Goal: Task Accomplishment & Management: Manage account settings

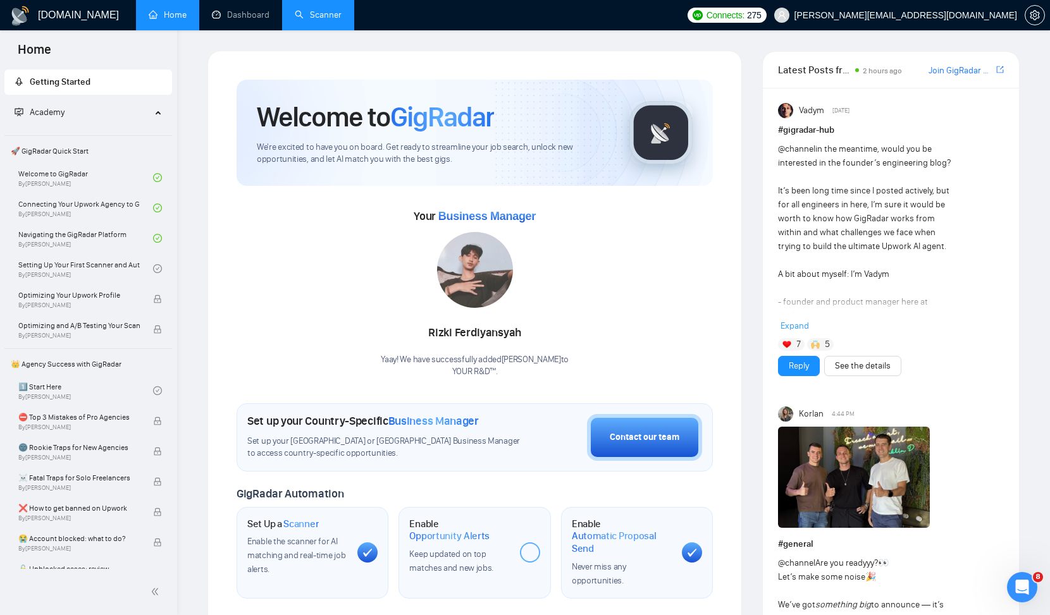
click at [335, 16] on link "Scanner" at bounding box center [318, 14] width 47 height 11
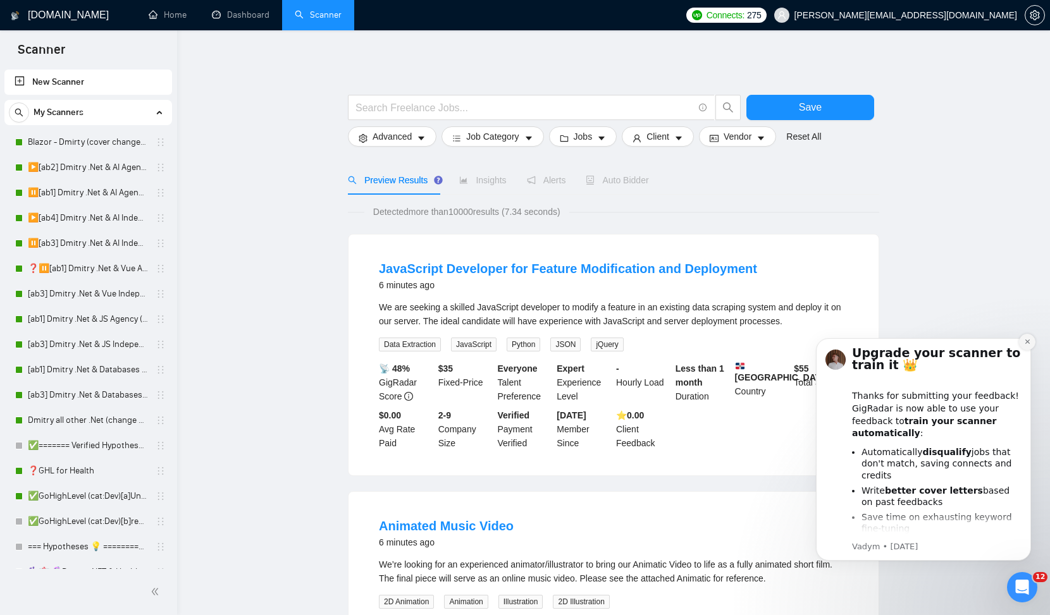
click at [1028, 343] on icon "Dismiss notification" at bounding box center [1026, 342] width 4 height 4
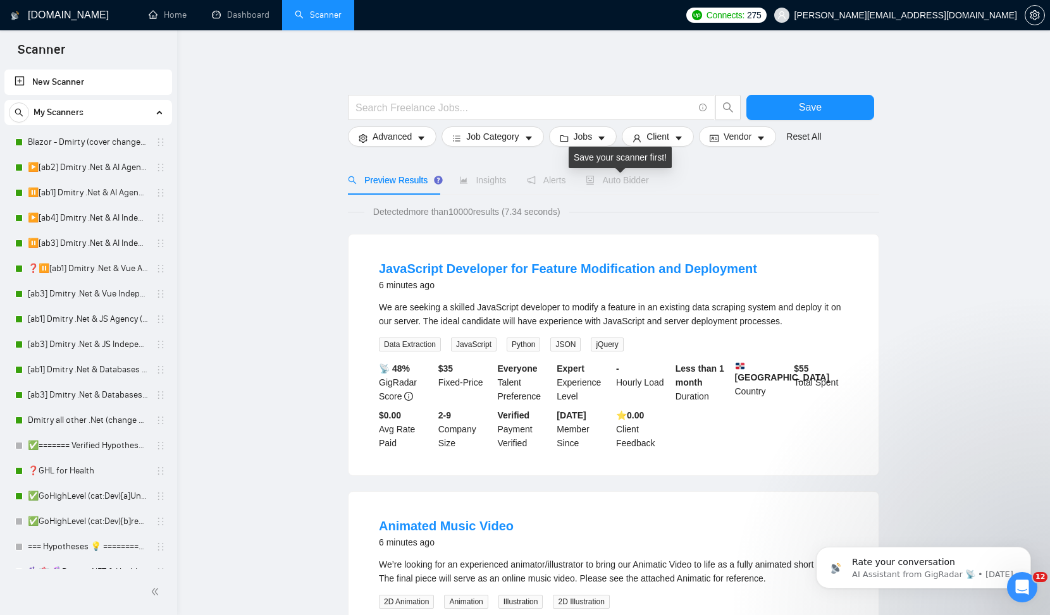
click at [613, 179] on span "Auto Bidder" at bounding box center [617, 180] width 63 height 10
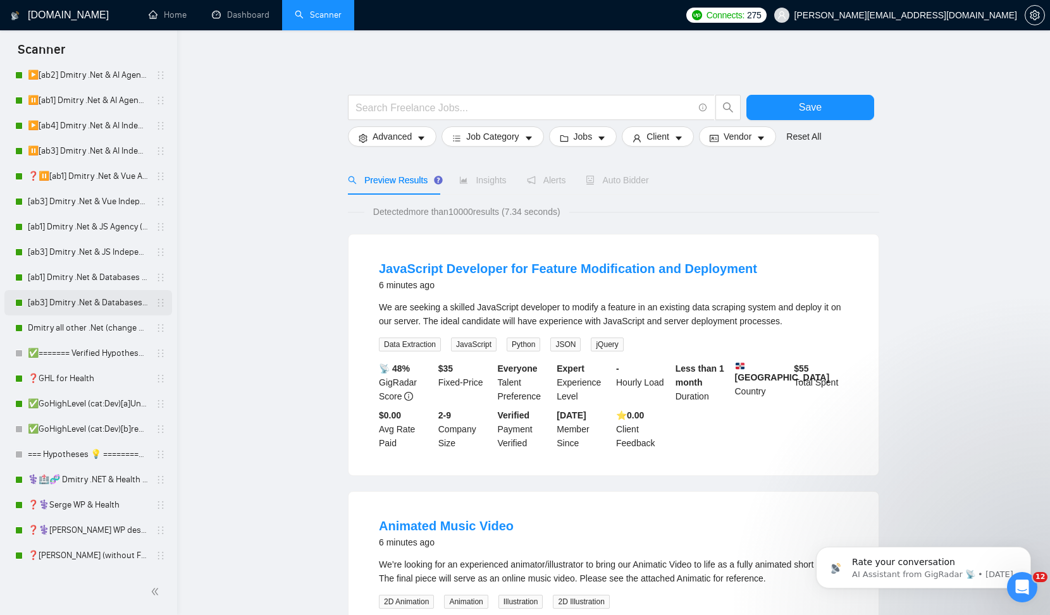
scroll to position [97, 0]
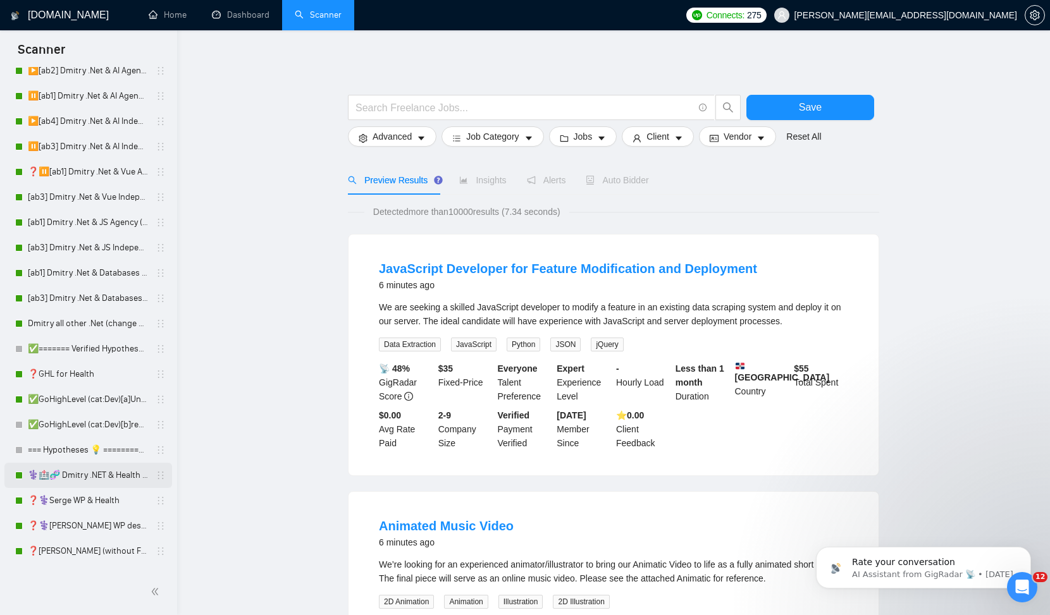
click at [75, 481] on link "⚕️🏥🧬 Dmitry .NET & Health | bio" at bounding box center [88, 475] width 120 height 25
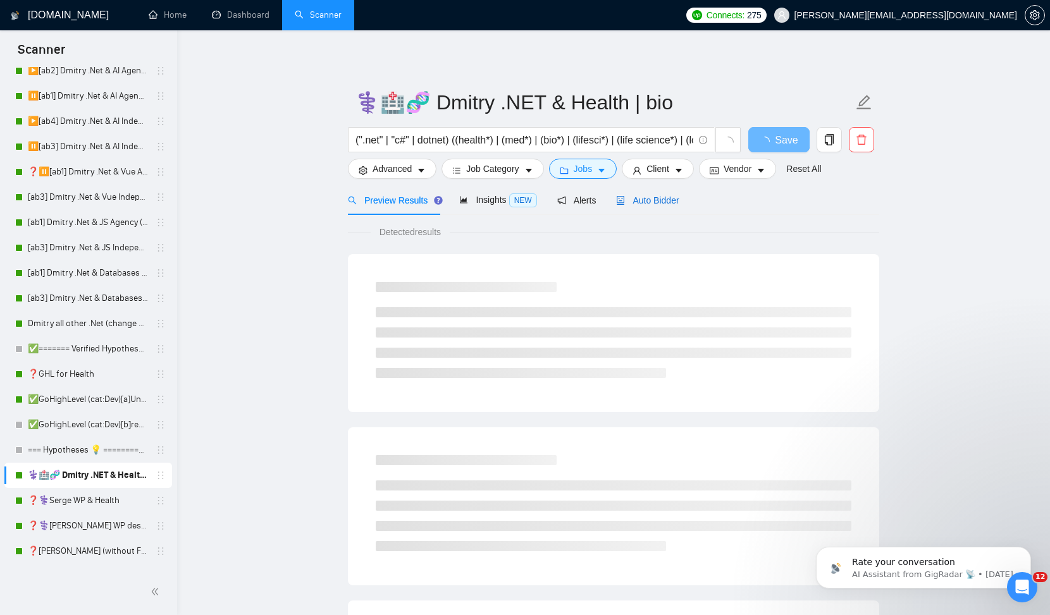
click at [649, 206] on div "Auto Bidder" at bounding box center [647, 201] width 63 height 14
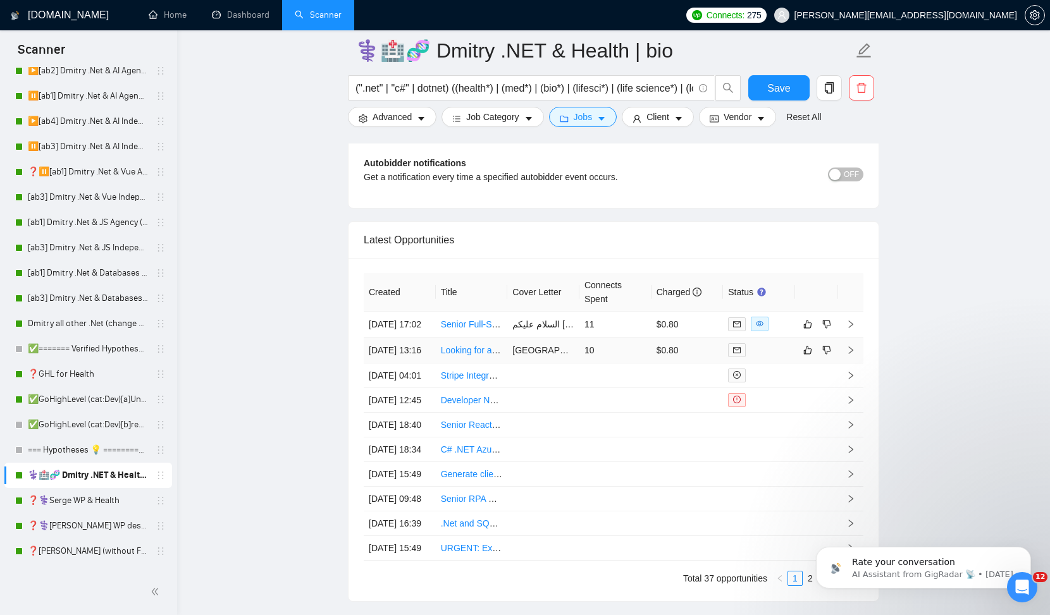
scroll to position [3032, 0]
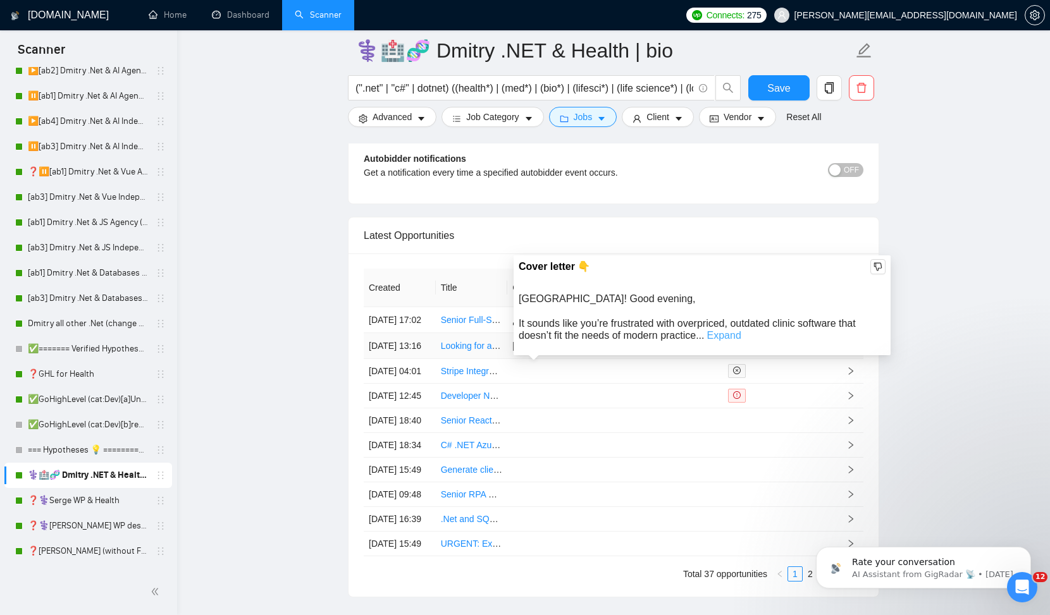
click at [730, 335] on link "Expand" at bounding box center [724, 335] width 34 height 11
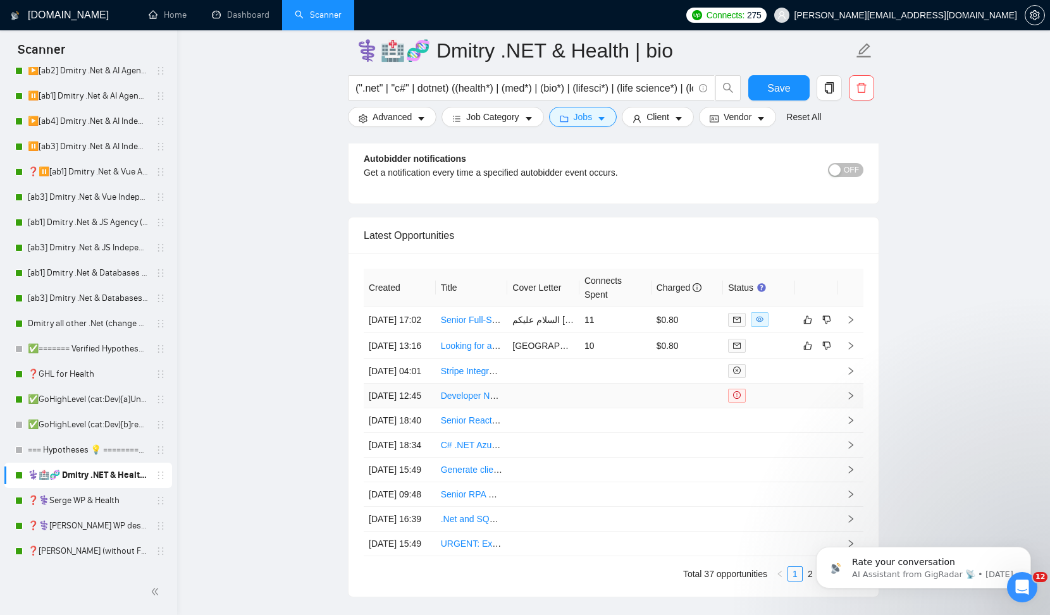
click at [830, 409] on td at bounding box center [816, 396] width 43 height 25
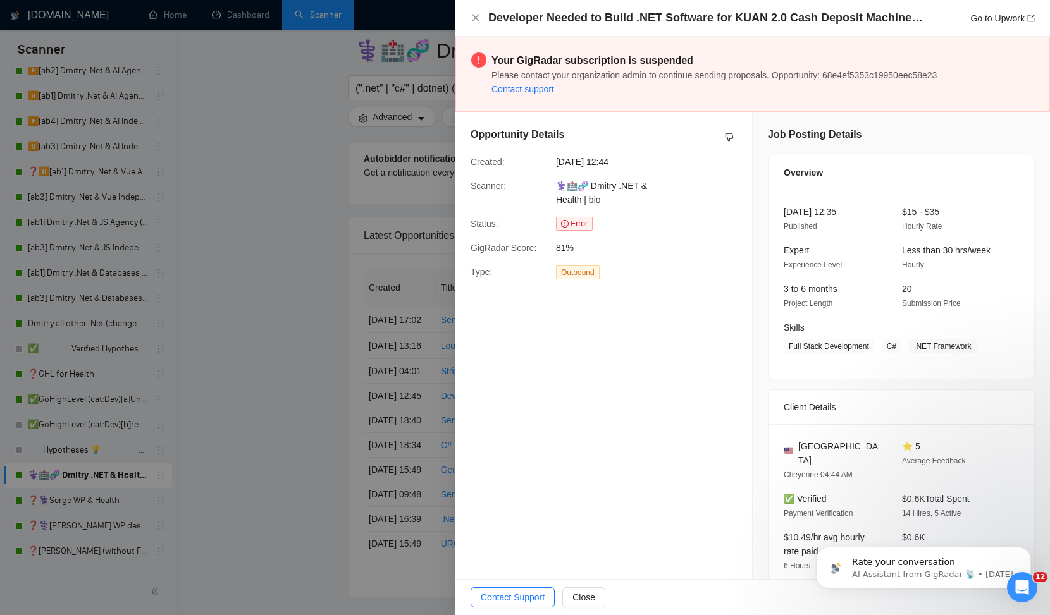
click at [348, 426] on div at bounding box center [525, 307] width 1050 height 615
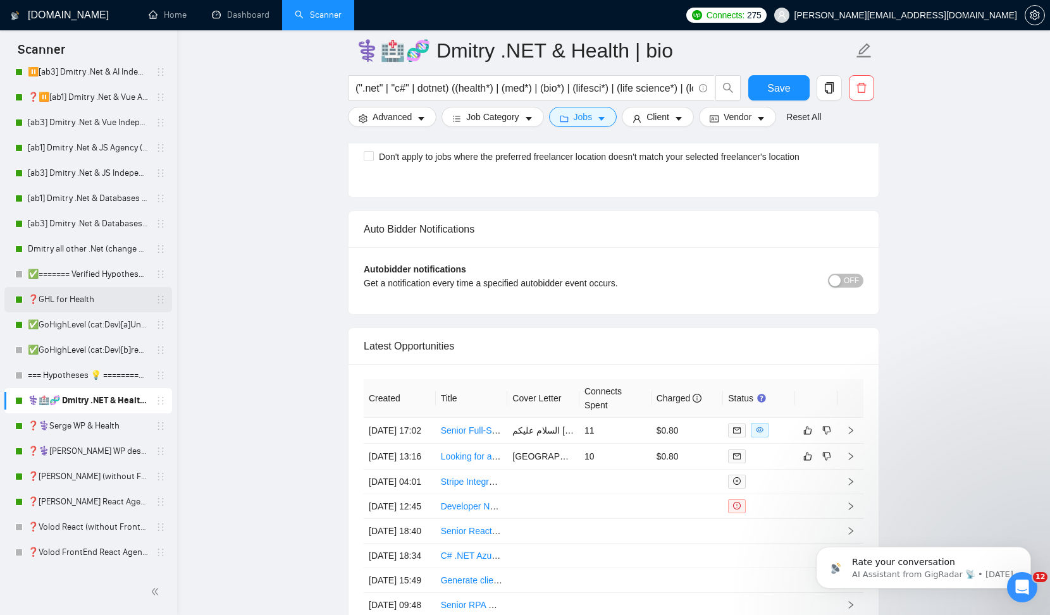
scroll to position [178, 0]
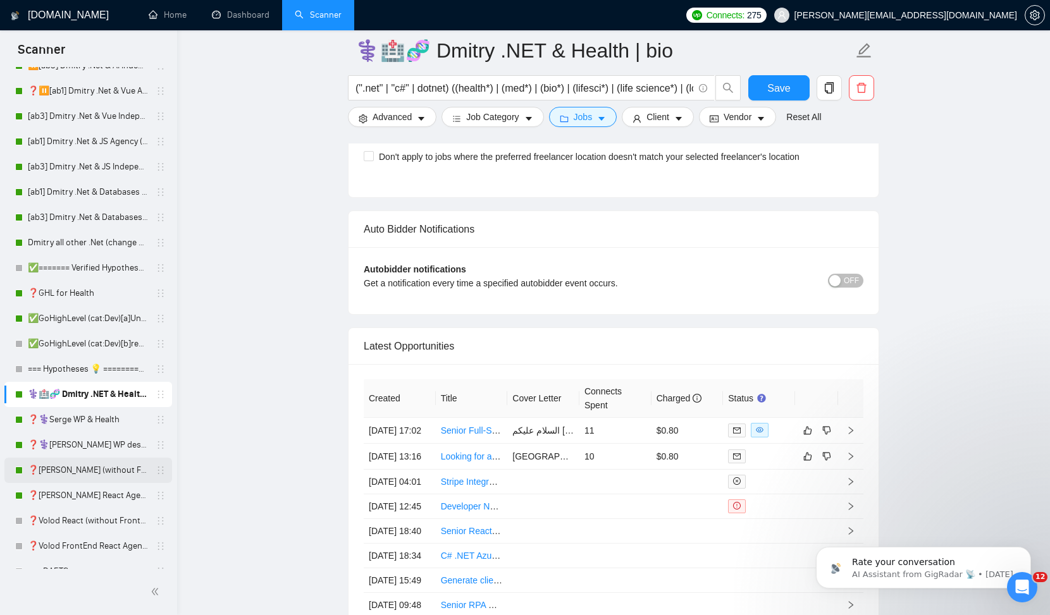
click at [96, 469] on link "❓[PERSON_NAME] (without Front) Agency (0626)" at bounding box center [88, 470] width 120 height 25
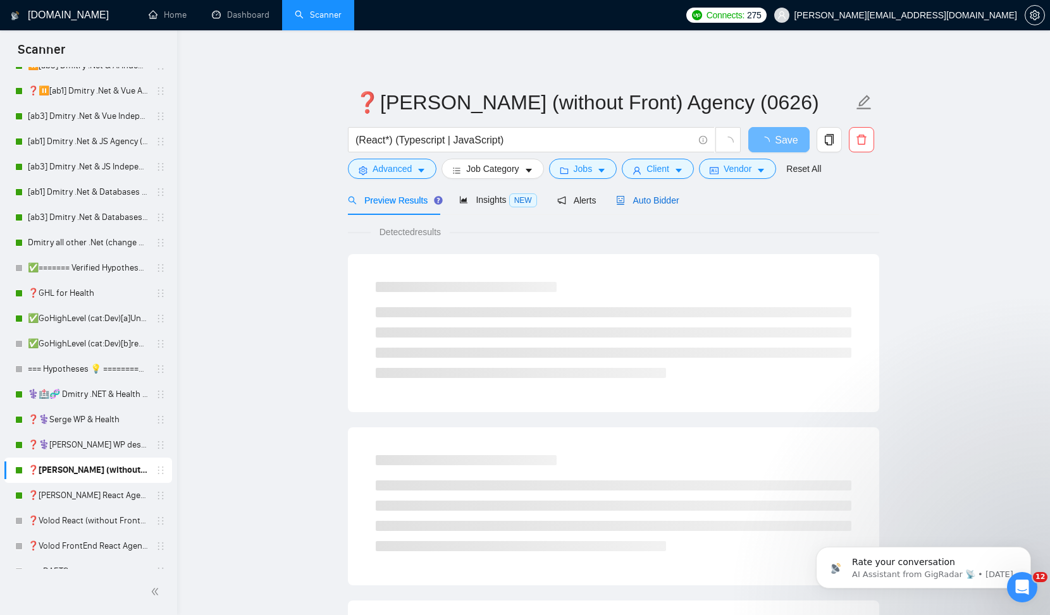
click at [660, 201] on span "Auto Bidder" at bounding box center [647, 200] width 63 height 10
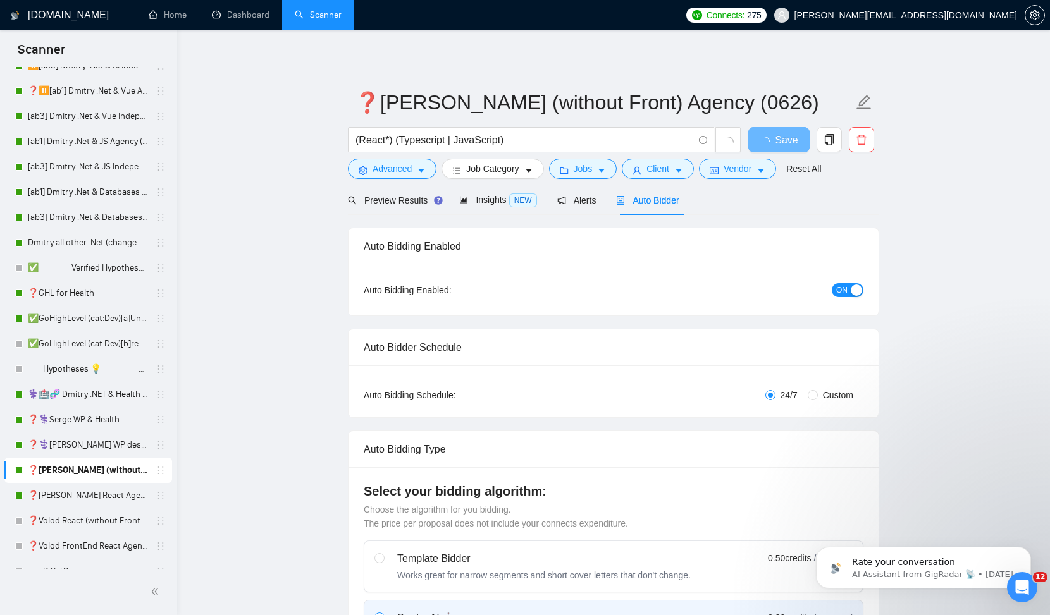
click at [839, 290] on span "ON" at bounding box center [841, 290] width 11 height 14
click at [775, 138] on span "Save" at bounding box center [778, 140] width 23 height 16
click at [60, 494] on link "❓[PERSON_NAME] React Agency (0626)" at bounding box center [88, 495] width 120 height 25
click at [117, 504] on link "❓[PERSON_NAME] React Agency (0626)" at bounding box center [88, 495] width 120 height 25
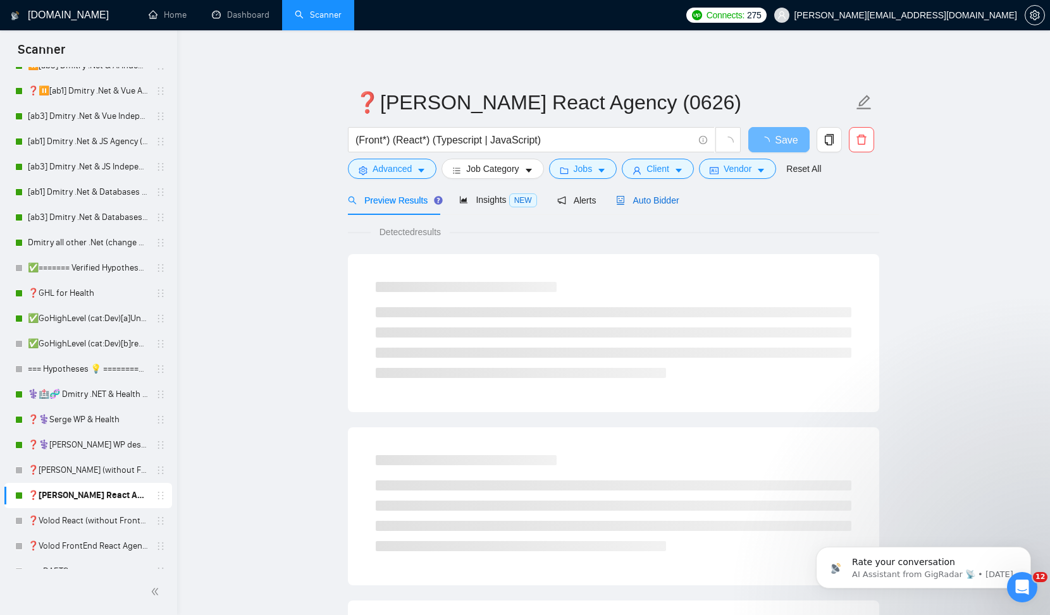
click at [636, 199] on span "Auto Bidder" at bounding box center [647, 200] width 63 height 10
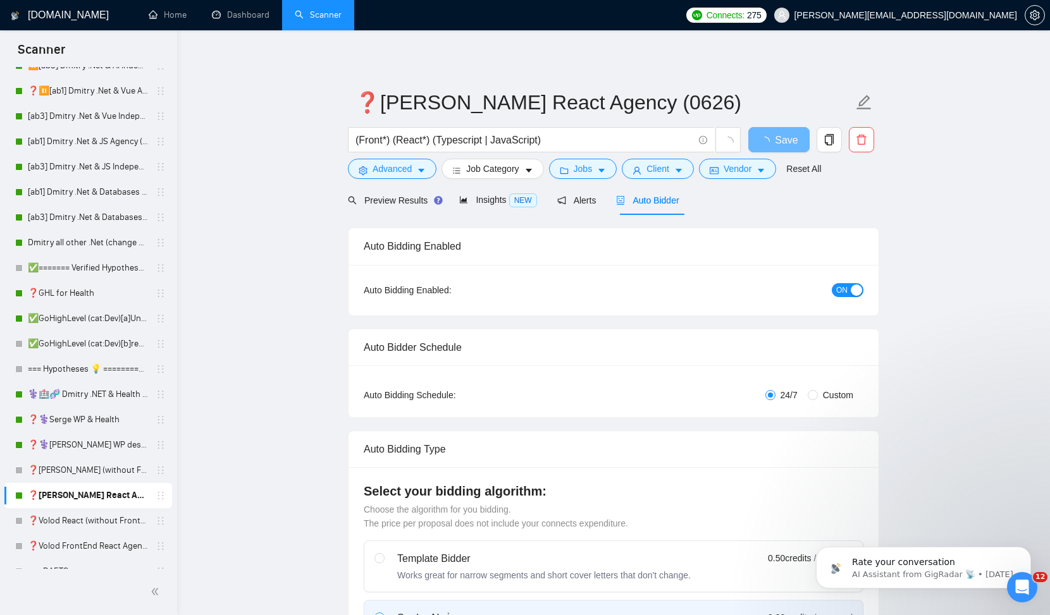
click at [842, 287] on span "ON" at bounding box center [841, 290] width 11 height 14
click at [99, 474] on link "❓[PERSON_NAME] (without Front) Agency (0626)" at bounding box center [88, 470] width 120 height 25
click at [74, 469] on link "❓[PERSON_NAME] (without Front) Agency (0626)" at bounding box center [88, 470] width 120 height 25
click at [784, 134] on span "Save" at bounding box center [778, 140] width 23 height 16
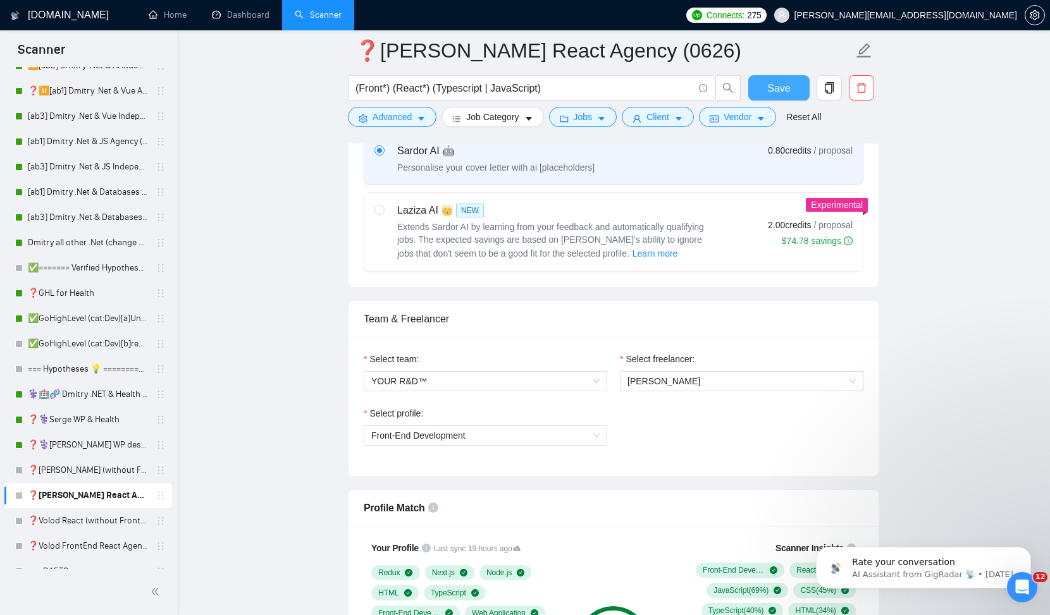
scroll to position [788, 0]
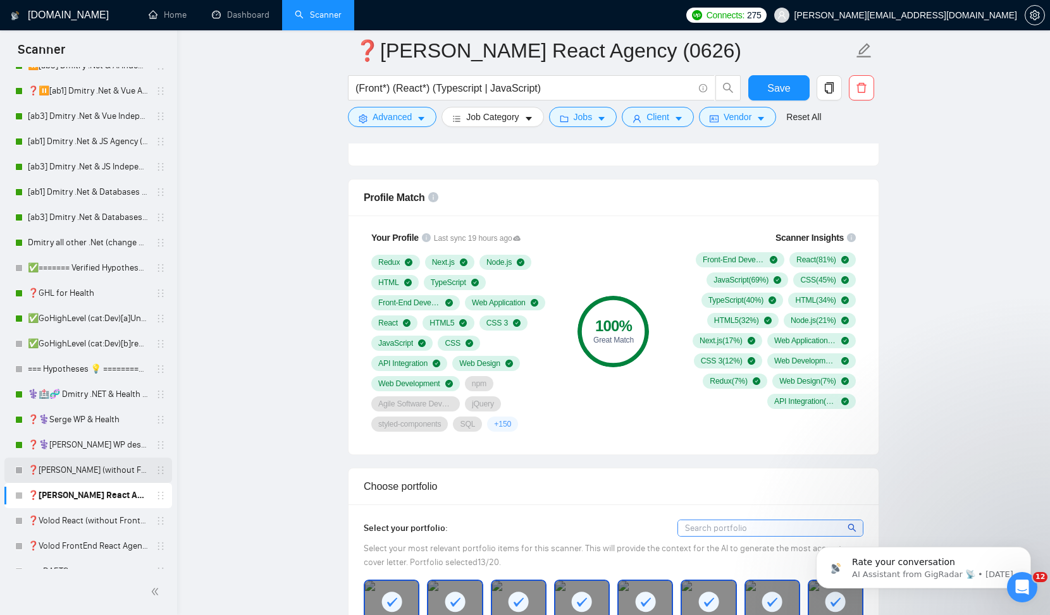
click at [87, 474] on link "❓[PERSON_NAME] (without Front) Agency (0626)" at bounding box center [88, 470] width 120 height 25
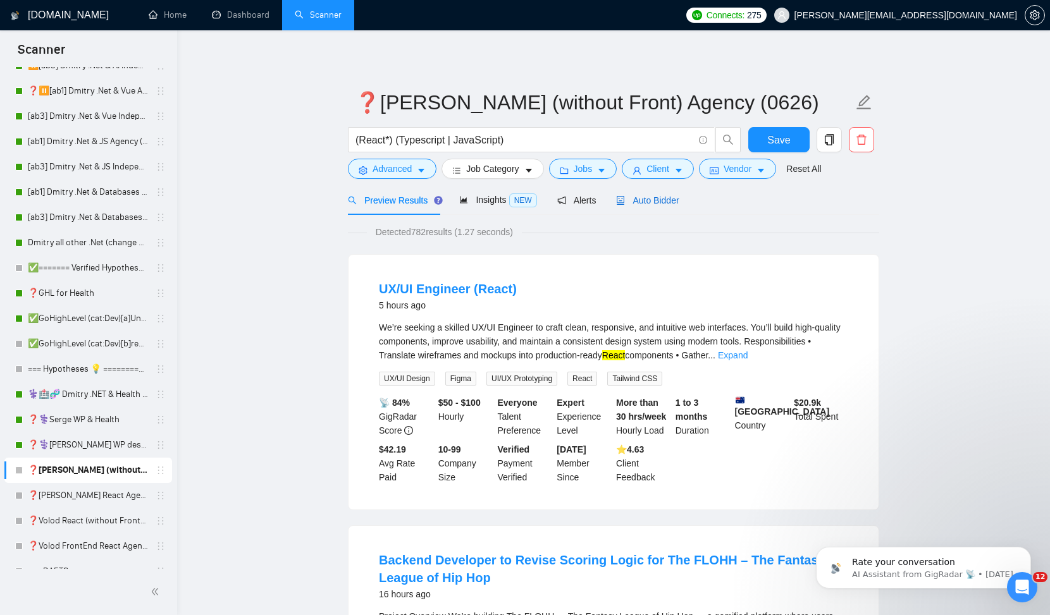
click at [661, 194] on div "Auto Bidder" at bounding box center [647, 201] width 63 height 14
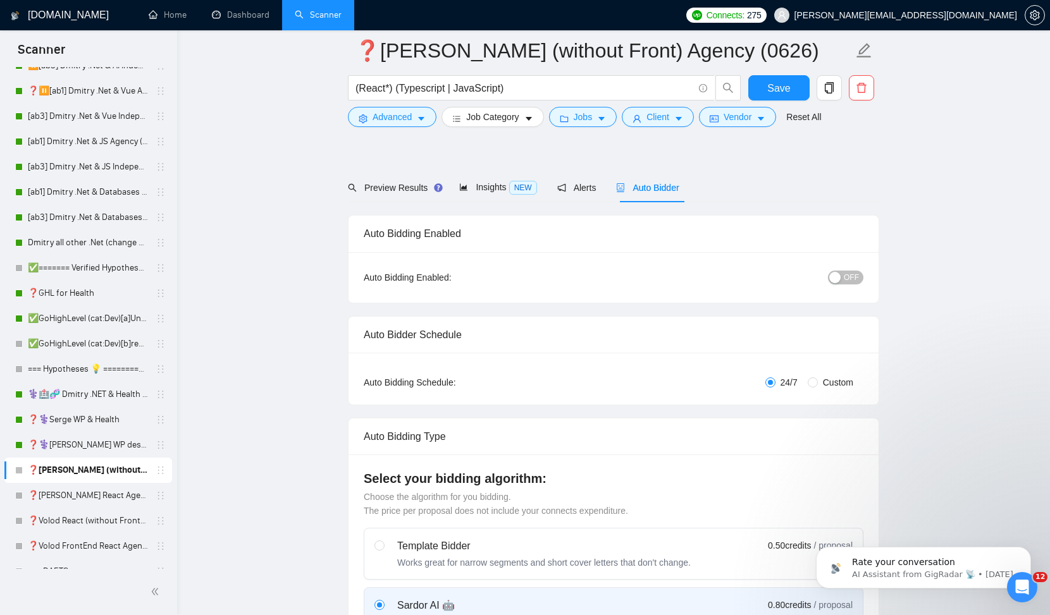
scroll to position [830, 0]
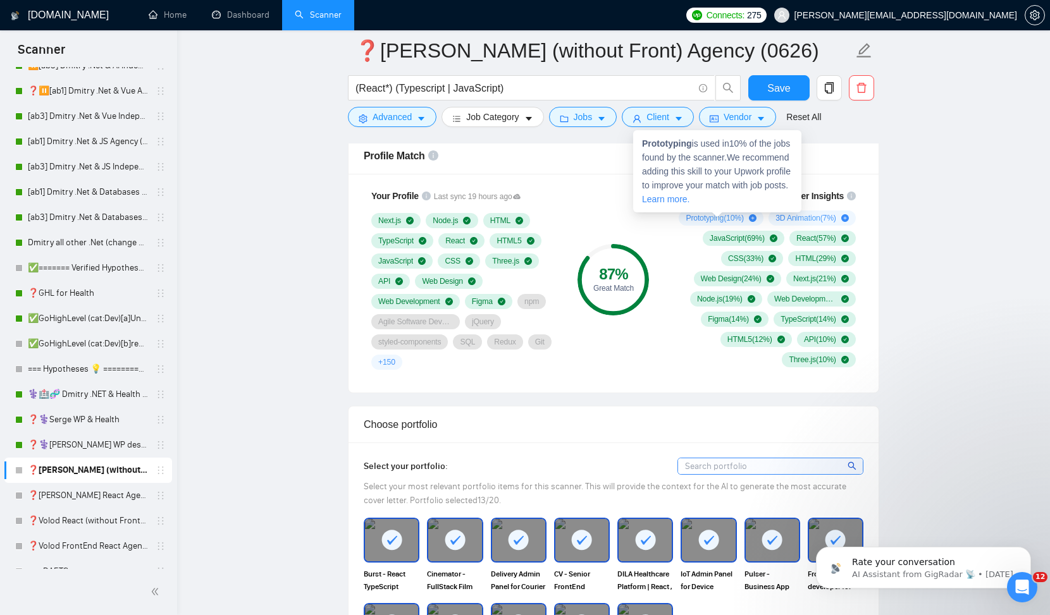
click at [704, 217] on span "Prototyping ( 10 %)" at bounding box center [714, 218] width 58 height 10
click at [704, 218] on span "Prototyping ( 10 %)" at bounding box center [714, 218] width 58 height 10
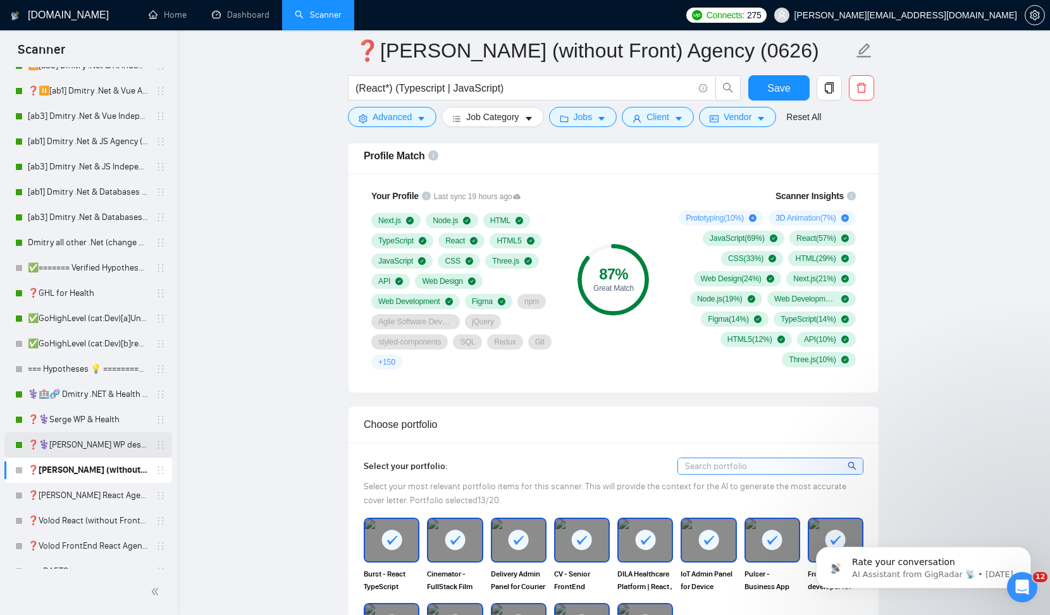
click at [80, 446] on link "❓⚕️[PERSON_NAME] WP design & Health" at bounding box center [88, 445] width 120 height 25
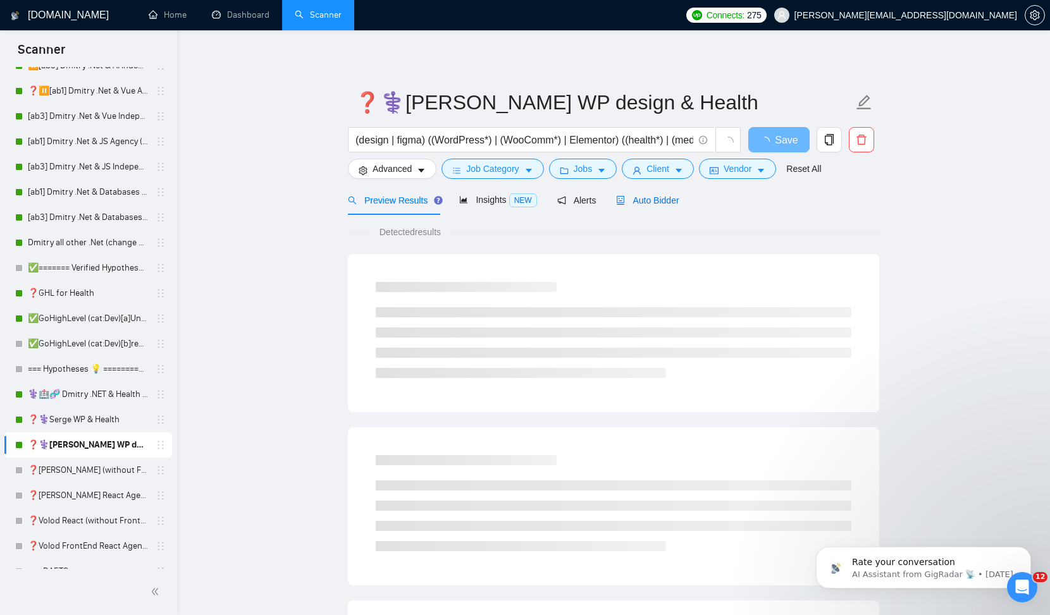
click at [671, 206] on div "Auto Bidder" at bounding box center [647, 201] width 63 height 14
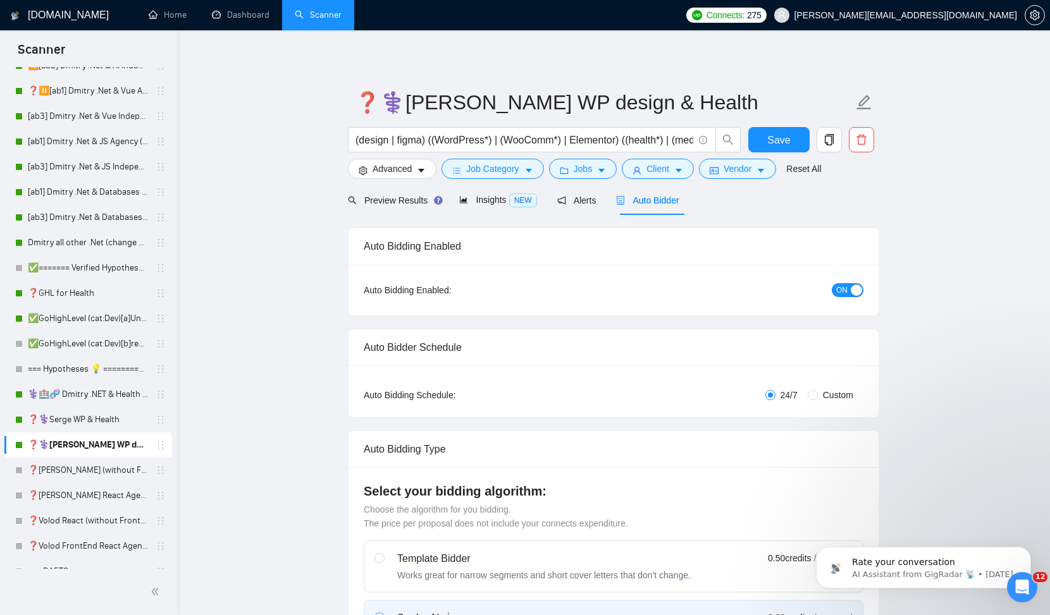
checkbox input "true"
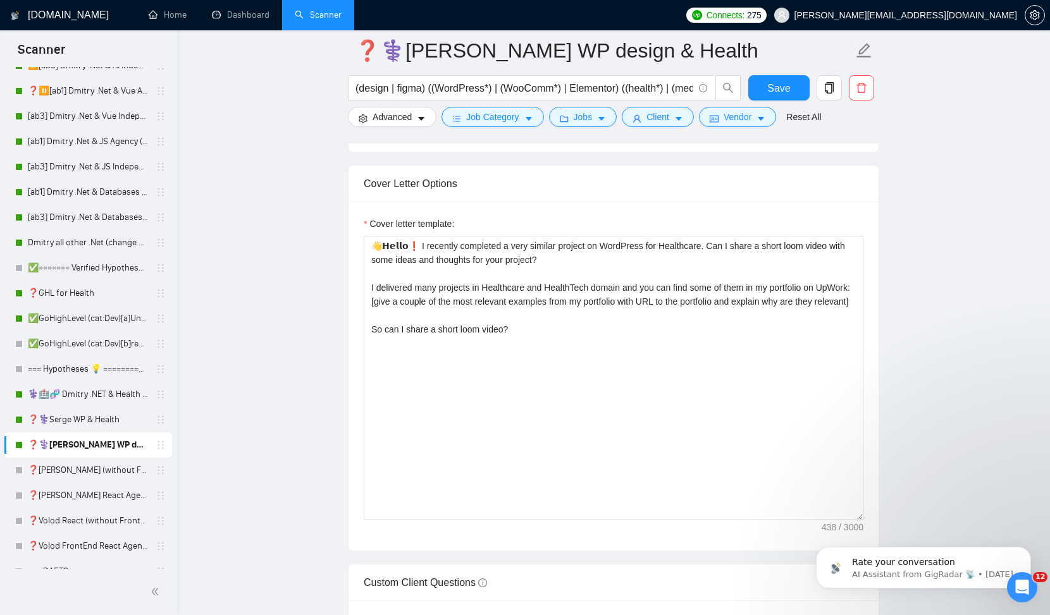
scroll to position [1455, 0]
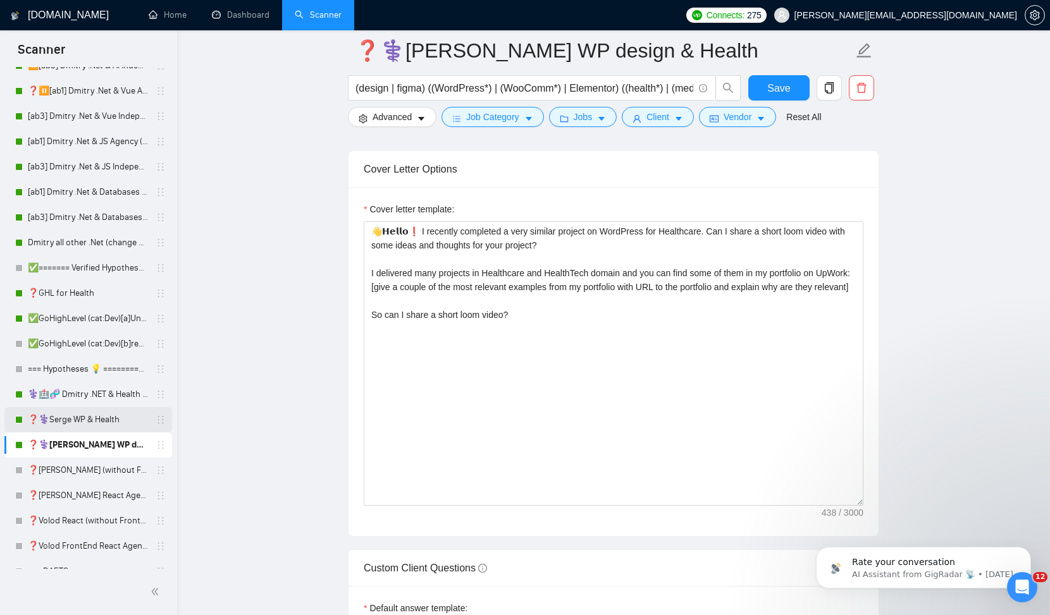
click at [71, 424] on link "❓⚕️Serge WP & Health" at bounding box center [88, 419] width 120 height 25
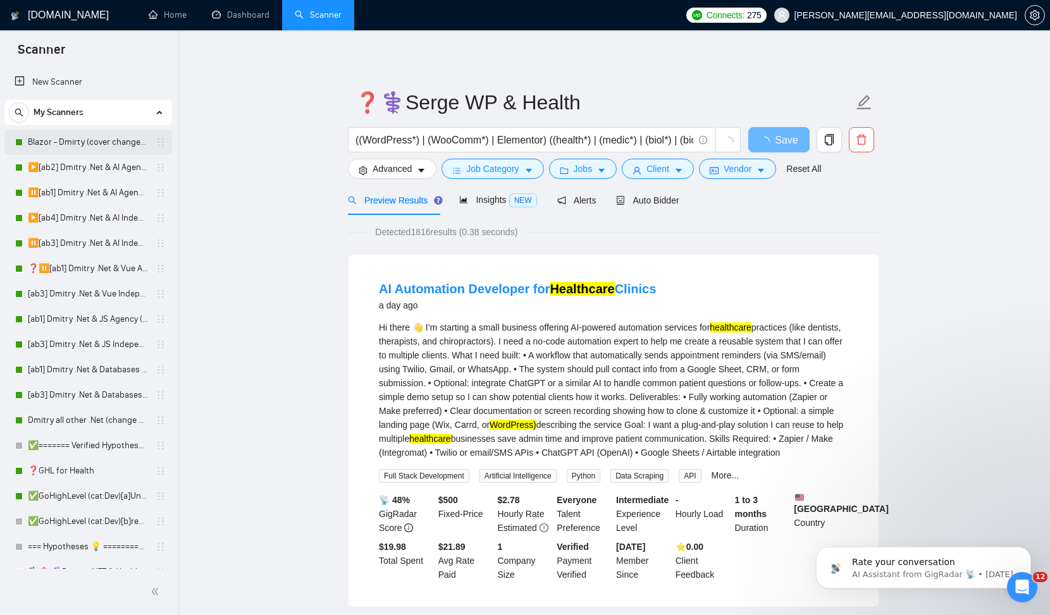
click at [81, 147] on link "Blazor - Dmirty (cover changed 25.03)" at bounding box center [88, 142] width 120 height 25
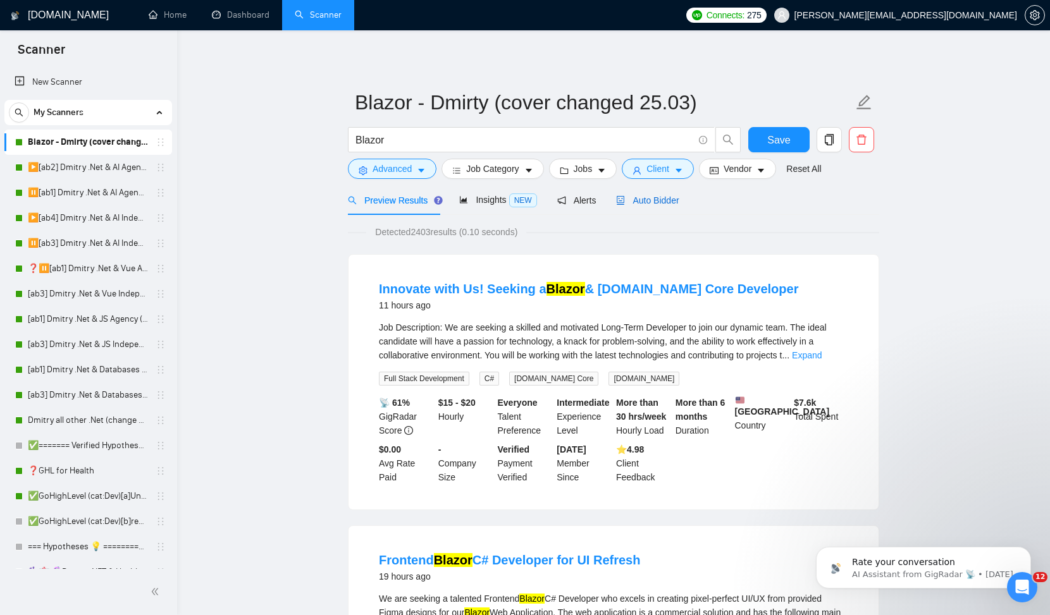
click at [657, 202] on span "Auto Bidder" at bounding box center [647, 200] width 63 height 10
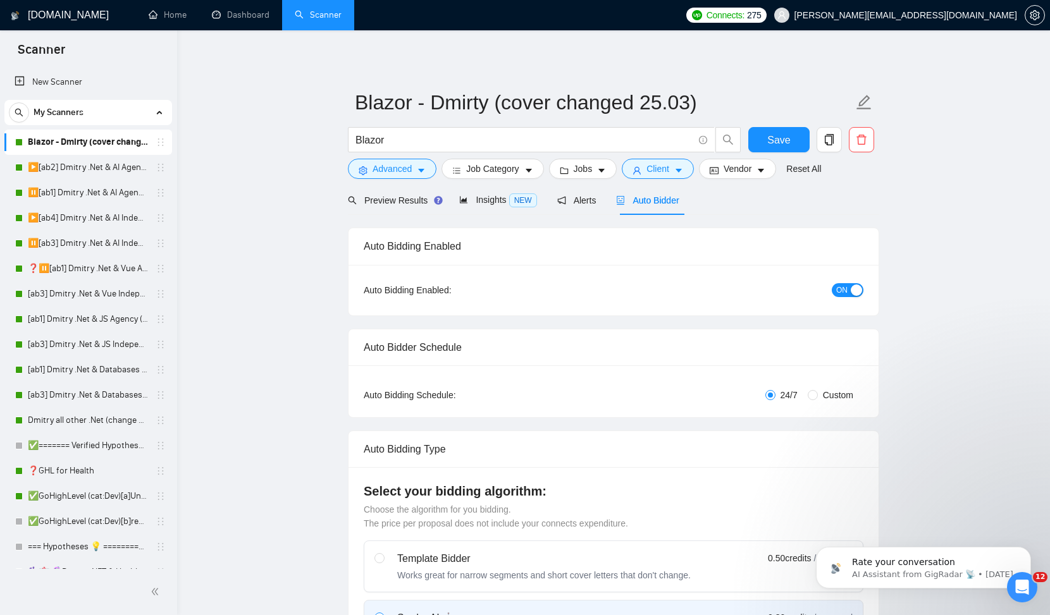
checkbox input "true"
click at [169, 16] on link "Home" at bounding box center [168, 14] width 38 height 11
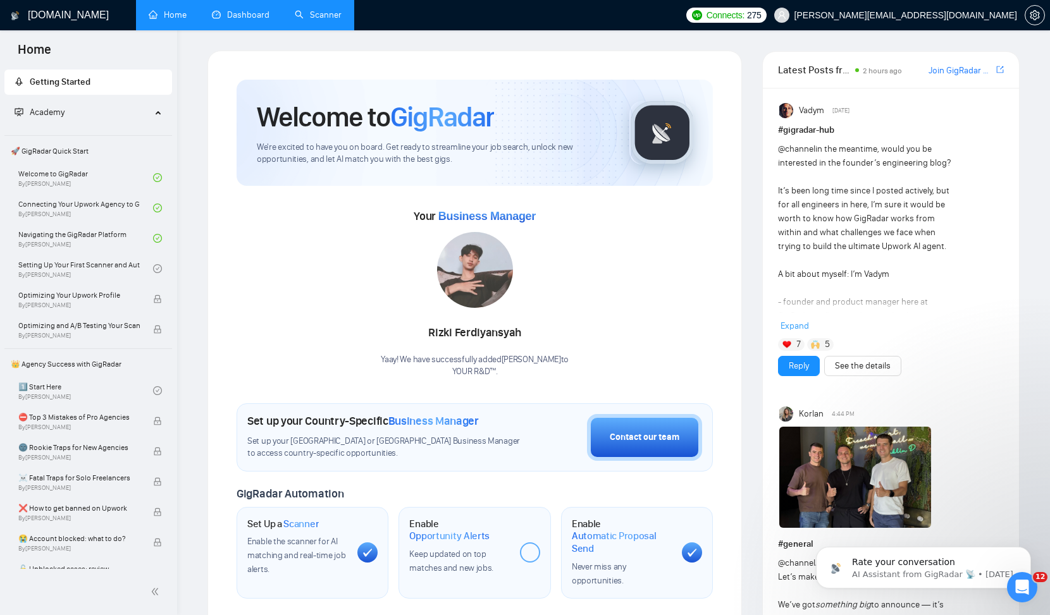
click at [229, 20] on link "Dashboard" at bounding box center [241, 14] width 58 height 11
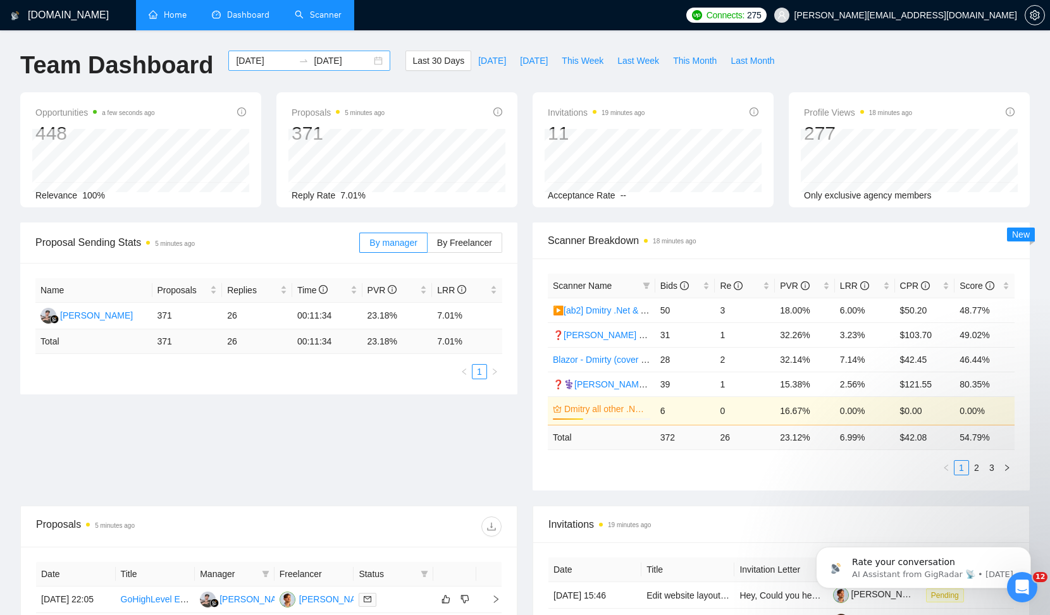
click at [367, 60] on div "[DATE] [DATE]" at bounding box center [309, 61] width 162 height 20
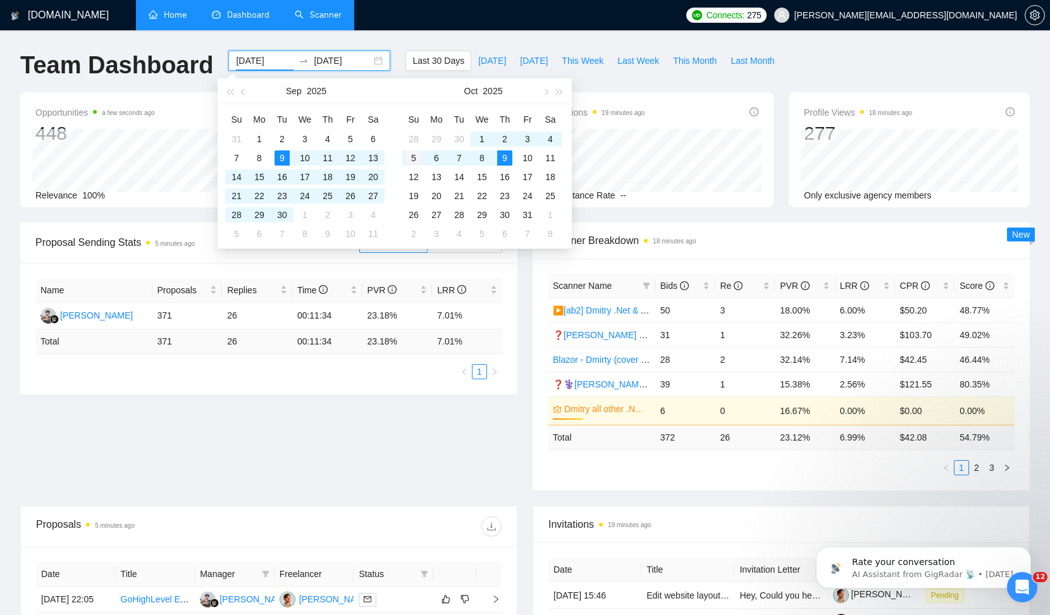
type input "[DATE]"
click at [407, 158] on div "5" at bounding box center [413, 158] width 15 height 15
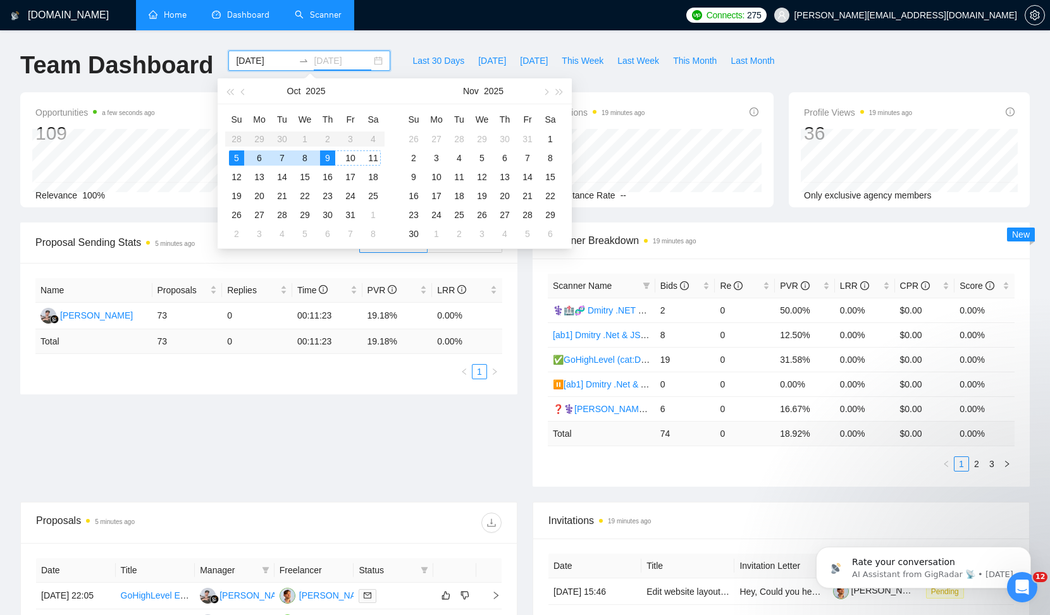
type input "[DATE]"
click at [328, 154] on div "9" at bounding box center [327, 158] width 15 height 15
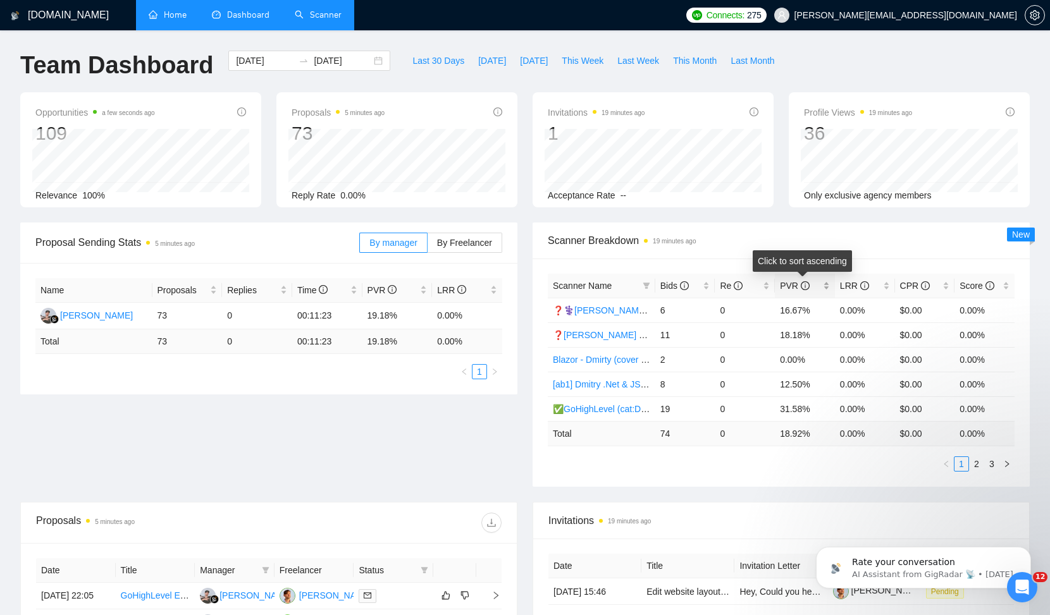
click at [789, 283] on span "PVR" at bounding box center [795, 286] width 30 height 10
click at [789, 284] on span "PVR" at bounding box center [795, 286] width 30 height 10
click at [978, 468] on link "2" at bounding box center [976, 464] width 14 height 14
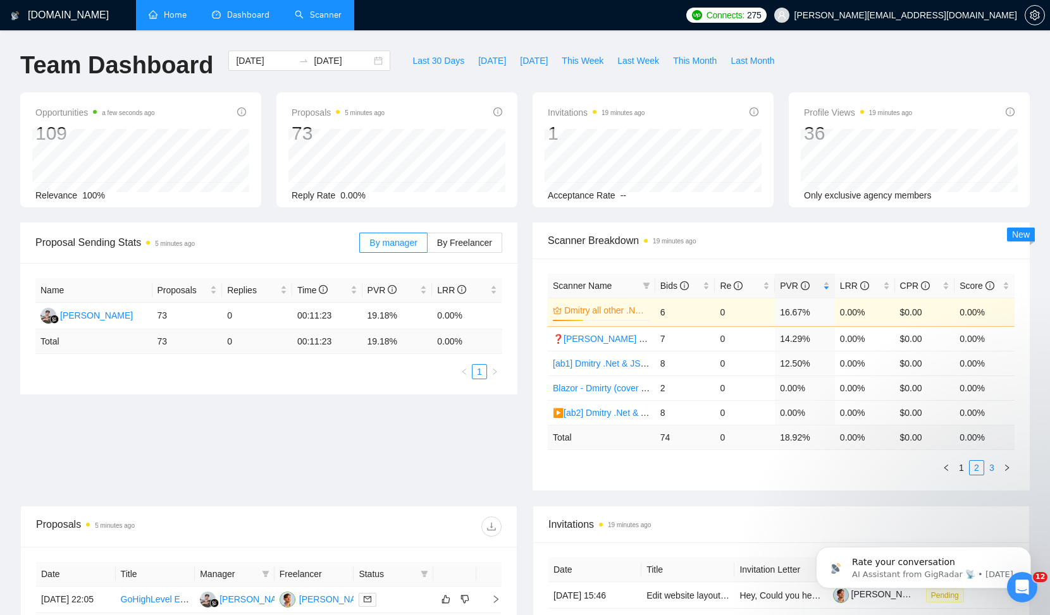
click at [992, 465] on link "3" at bounding box center [992, 468] width 14 height 14
